Goal: Navigation & Orientation: Find specific page/section

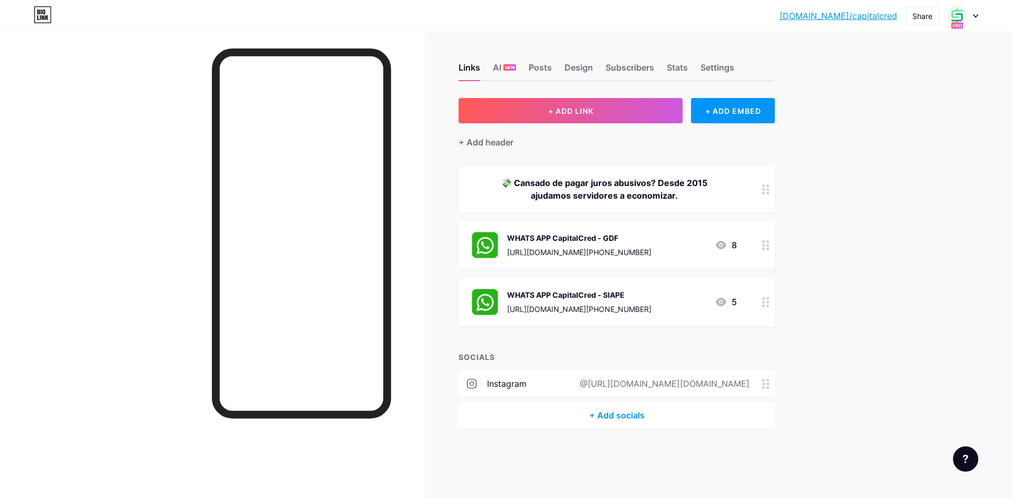
click at [975, 17] on icon at bounding box center [975, 16] width 5 height 4
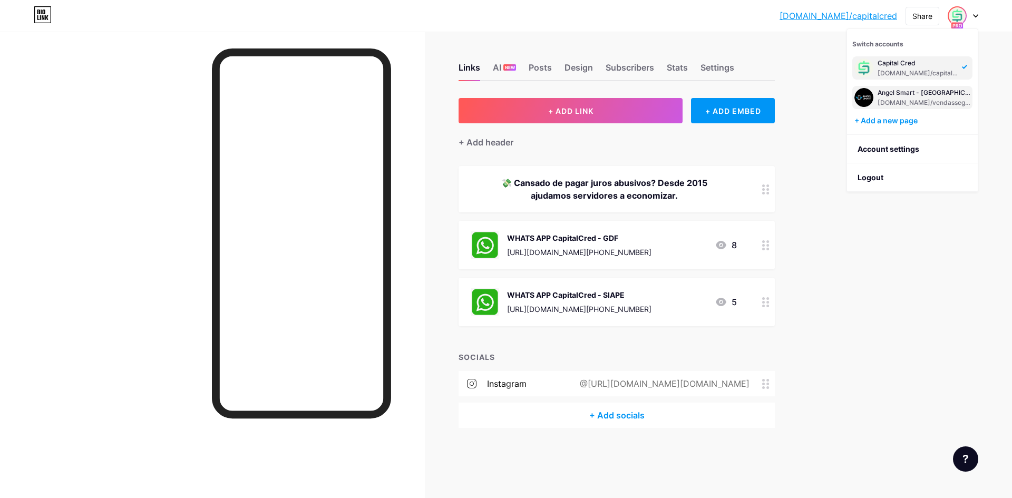
click at [903, 106] on div "[DOMAIN_NAME]/vendassegurasbrasil" at bounding box center [924, 103] width 93 height 8
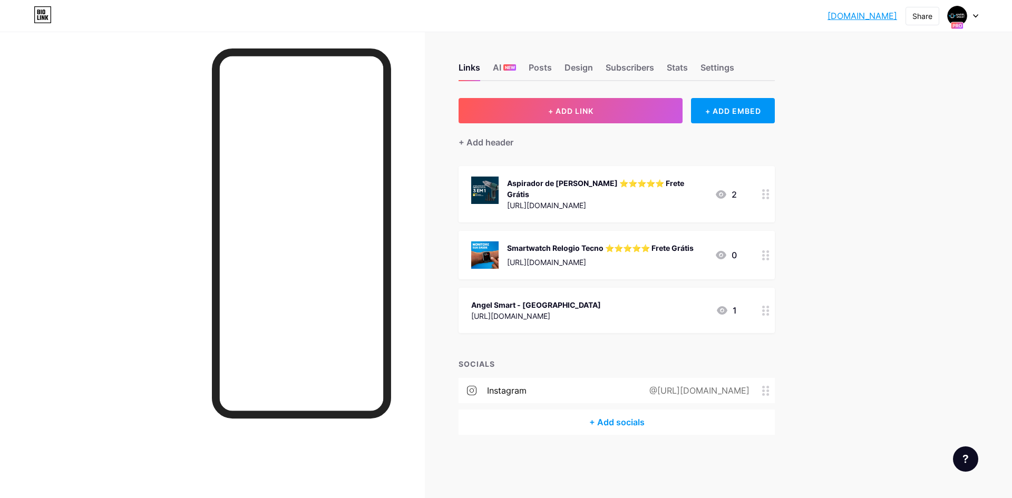
click at [968, 18] on div at bounding box center [963, 15] width 31 height 19
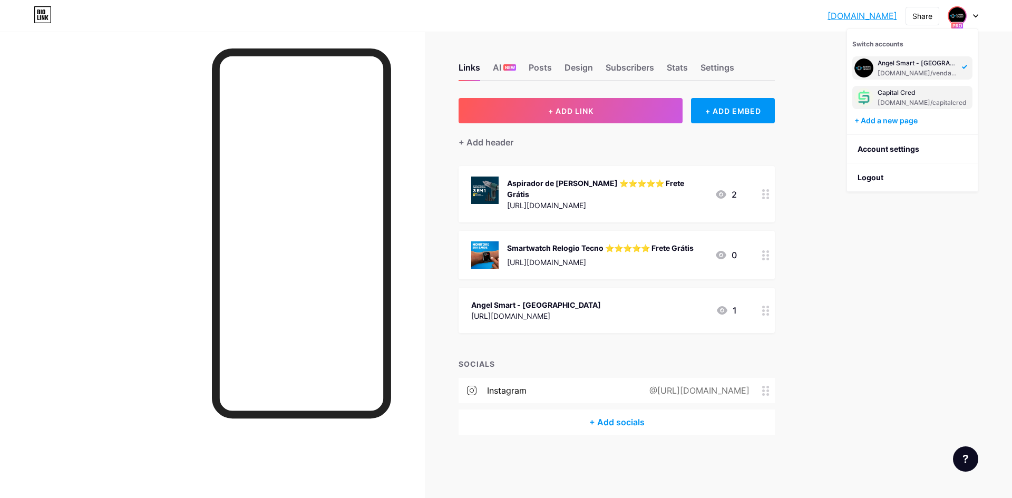
click at [902, 92] on div "Capital Cred" at bounding box center [922, 93] width 89 height 8
